Goal: Information Seeking & Learning: Learn about a topic

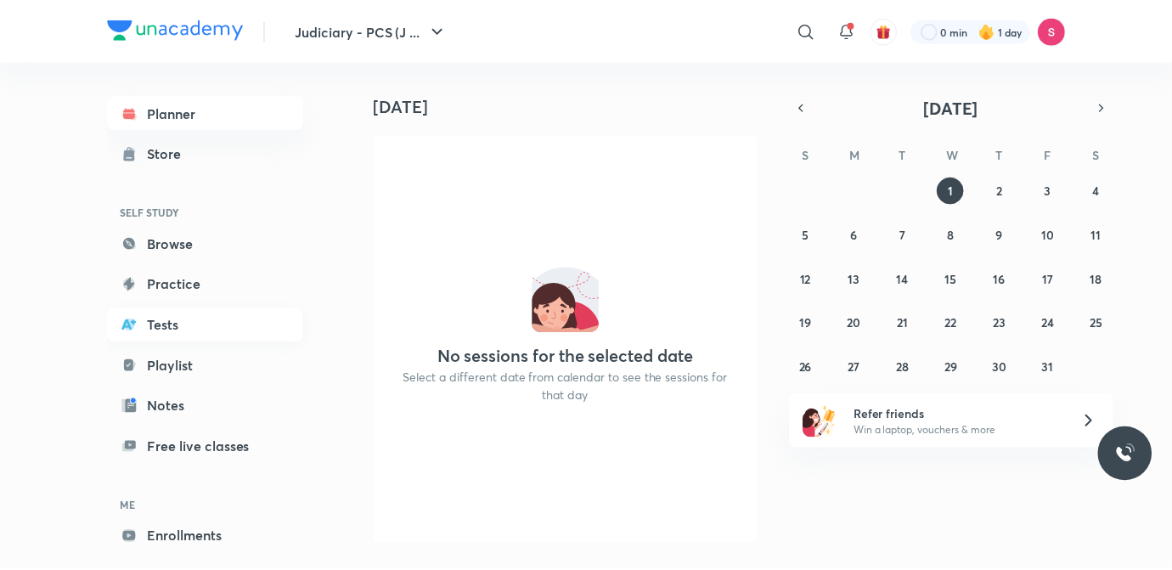
scroll to position [72, 0]
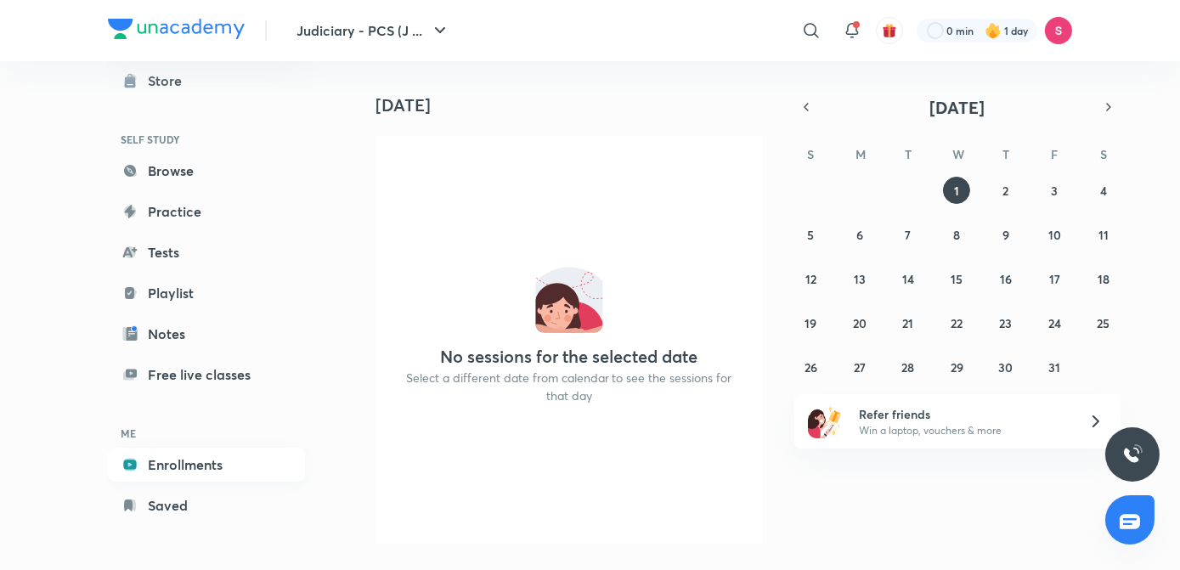
click at [156, 466] on link "Enrollments" at bounding box center [206, 465] width 197 height 34
